Goal: Information Seeking & Learning: Check status

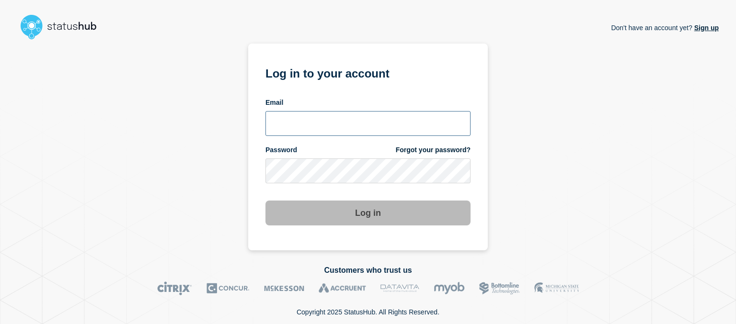
type input "[EMAIL_ADDRESS][DOMAIN_NAME]"
drag, startPoint x: 572, startPoint y: 176, endPoint x: 557, endPoint y: 184, distance: 17.4
click at [572, 175] on div "Don't have an account yet? Sign up Log in to your account Email [EMAIL_ADDRESS]…" at bounding box center [367, 147] width 701 height 207
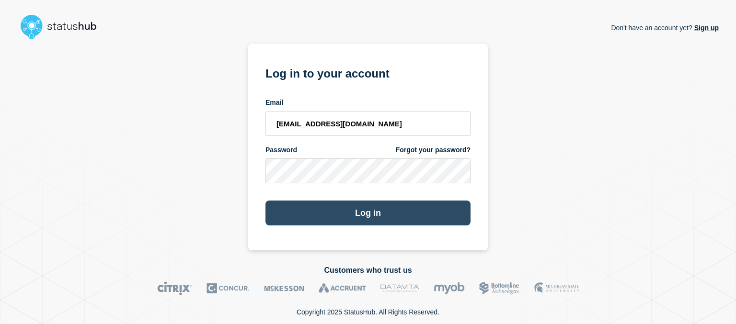
click at [407, 225] on button "Log in" at bounding box center [367, 213] width 205 height 25
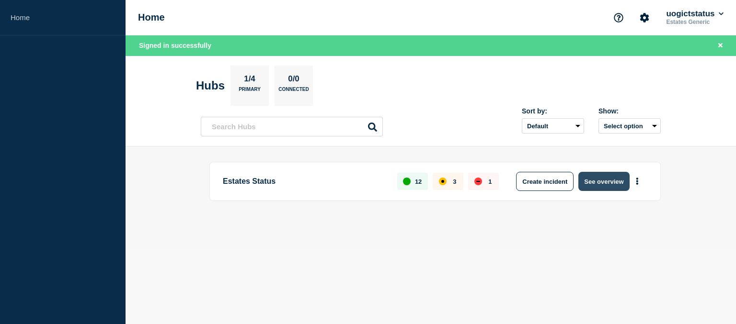
click at [604, 182] on button "See overview" at bounding box center [603, 181] width 51 height 19
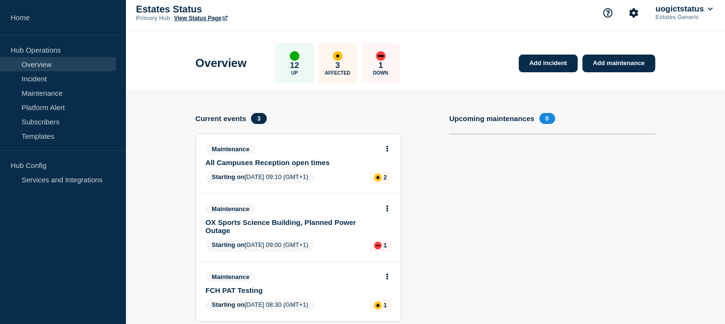
scroll to position [72, 0]
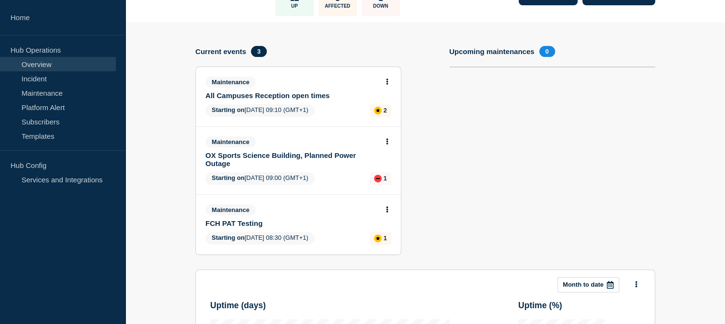
click at [316, 154] on link "OX Sports Science Building, Planned Power Outage" at bounding box center [292, 159] width 173 height 16
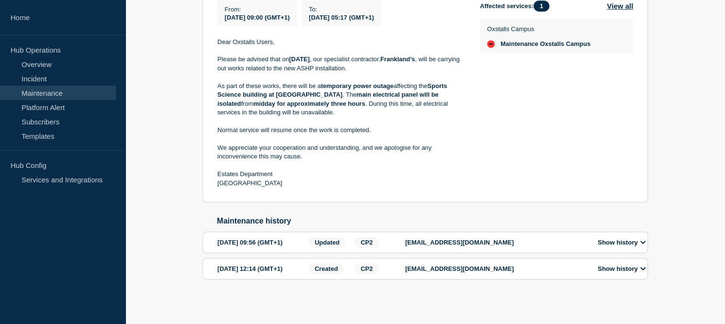
scroll to position [260, 0]
click at [643, 267] on icon at bounding box center [643, 268] width 5 height 3
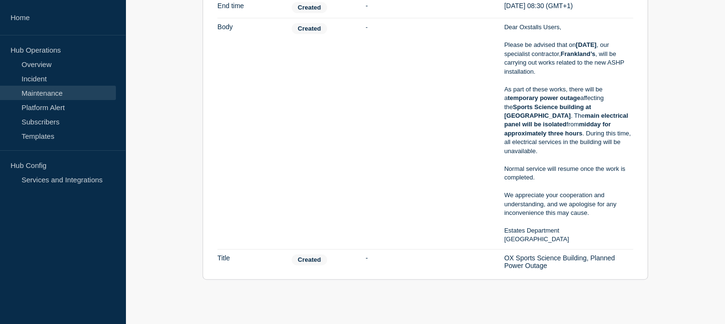
scroll to position [362, 0]
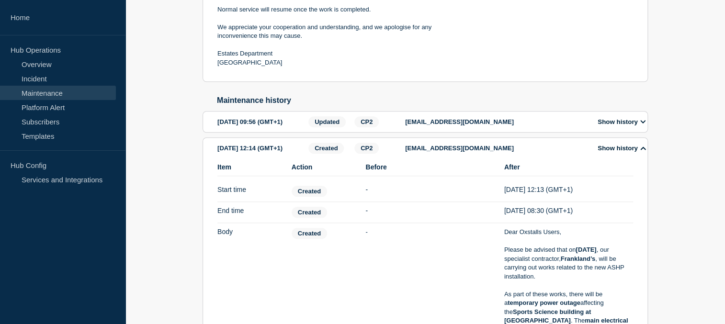
click at [646, 125] on icon at bounding box center [644, 122] width 6 height 6
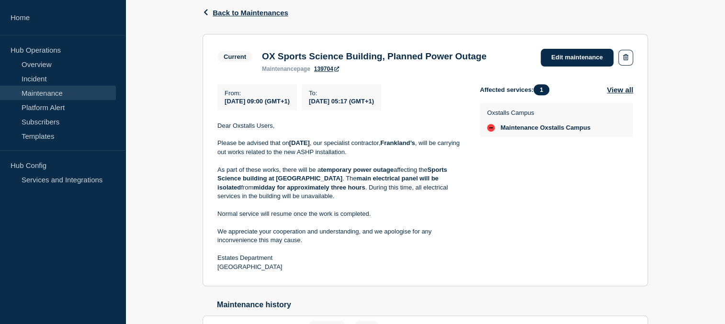
scroll to position [0, 0]
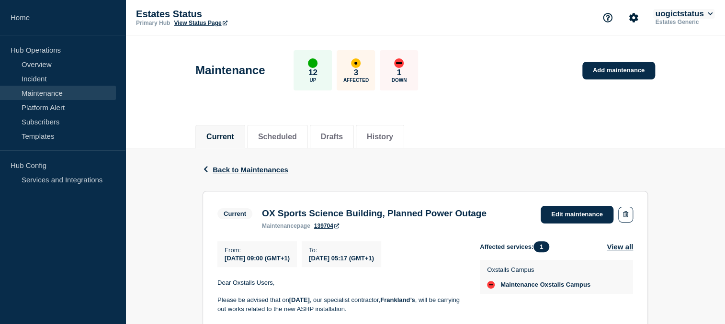
click at [708, 14] on icon at bounding box center [710, 14] width 5 height 6
click at [639, 156] on div "Back Back to Maintenances" at bounding box center [426, 170] width 446 height 43
click at [402, 62] on div "down" at bounding box center [399, 63] width 6 height 2
click at [214, 21] on link "View Status Page" at bounding box center [200, 23] width 53 height 7
